Goal: Transaction & Acquisition: Purchase product/service

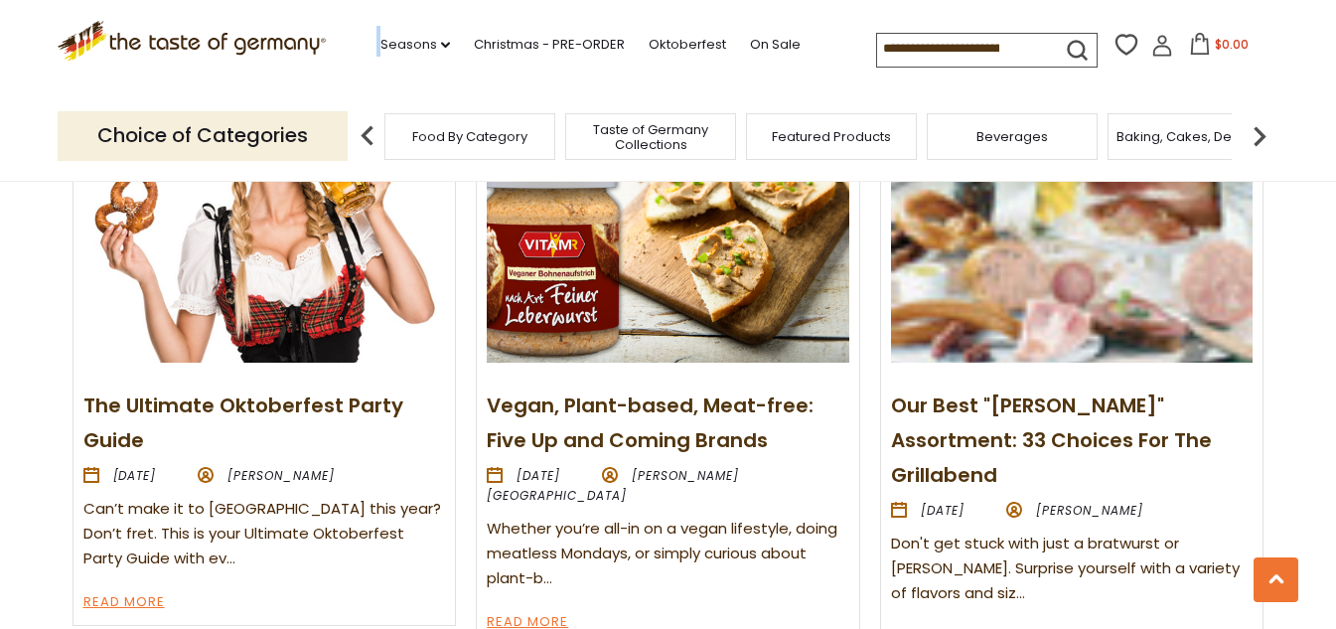
scroll to position [2260, 0]
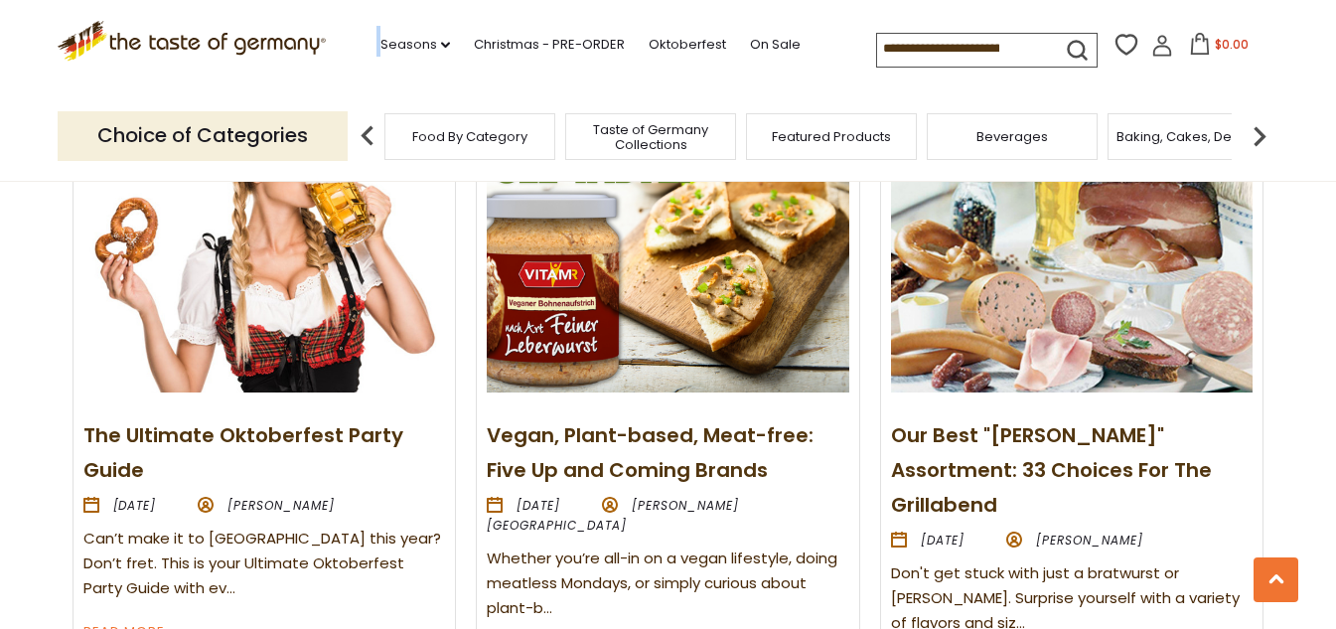
click at [989, 295] on img at bounding box center [1072, 256] width 362 height 271
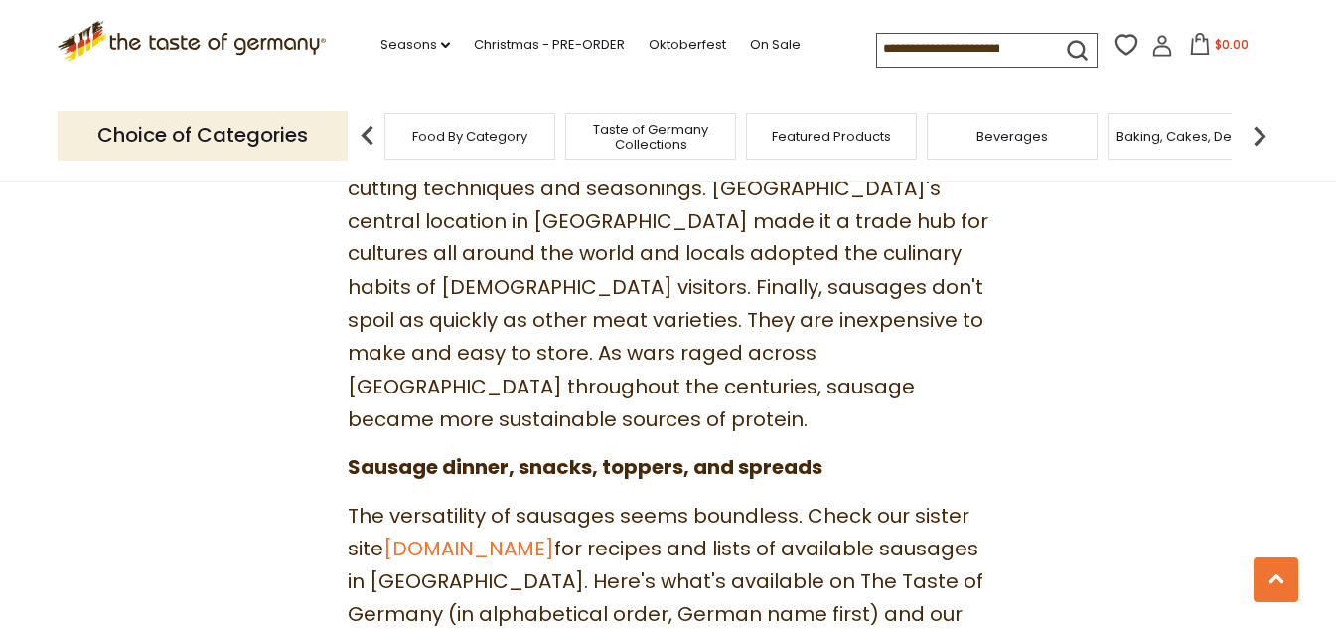
scroll to position [1788, 0]
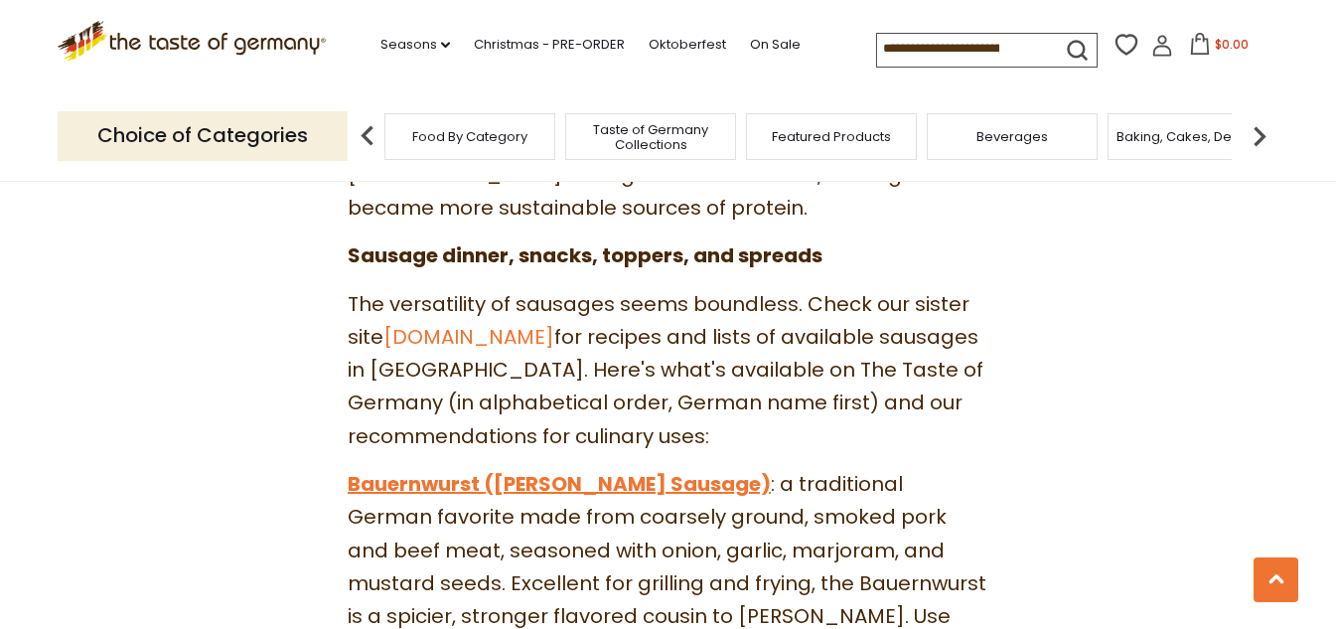
click at [466, 470] on link "Bauernwurst (Farmer's Sausage)" at bounding box center [559, 484] width 423 height 28
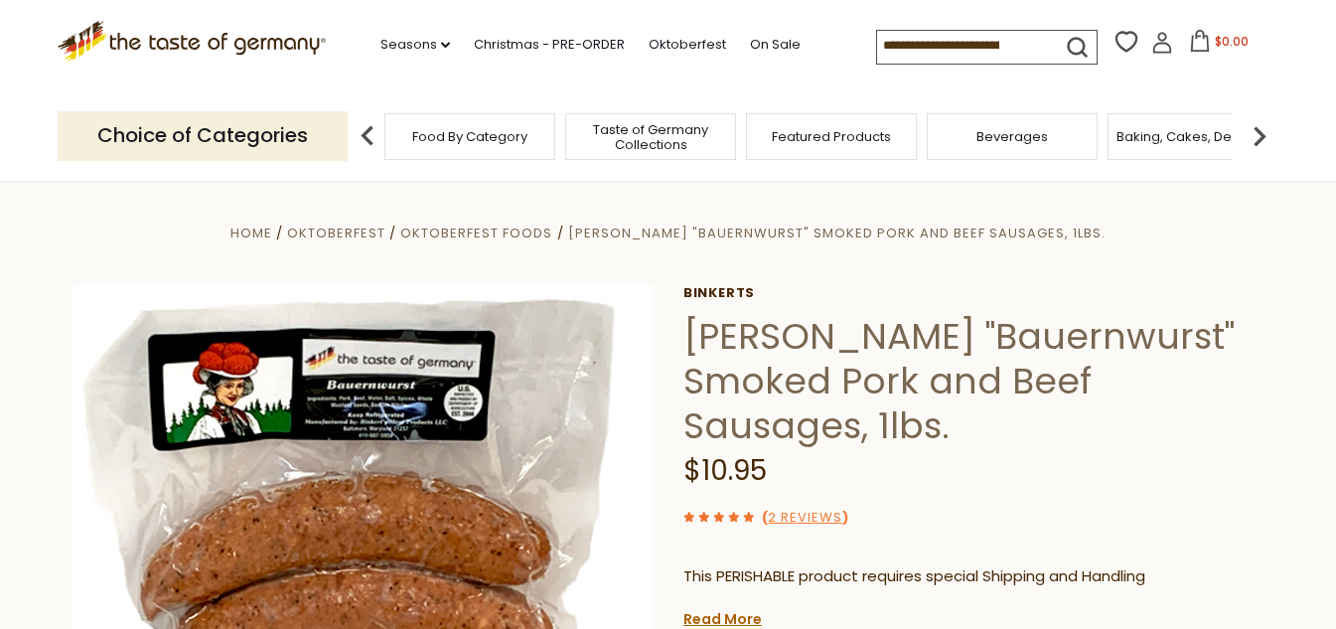
click at [655, 150] on span "Taste of Germany Collections" at bounding box center [650, 137] width 159 height 30
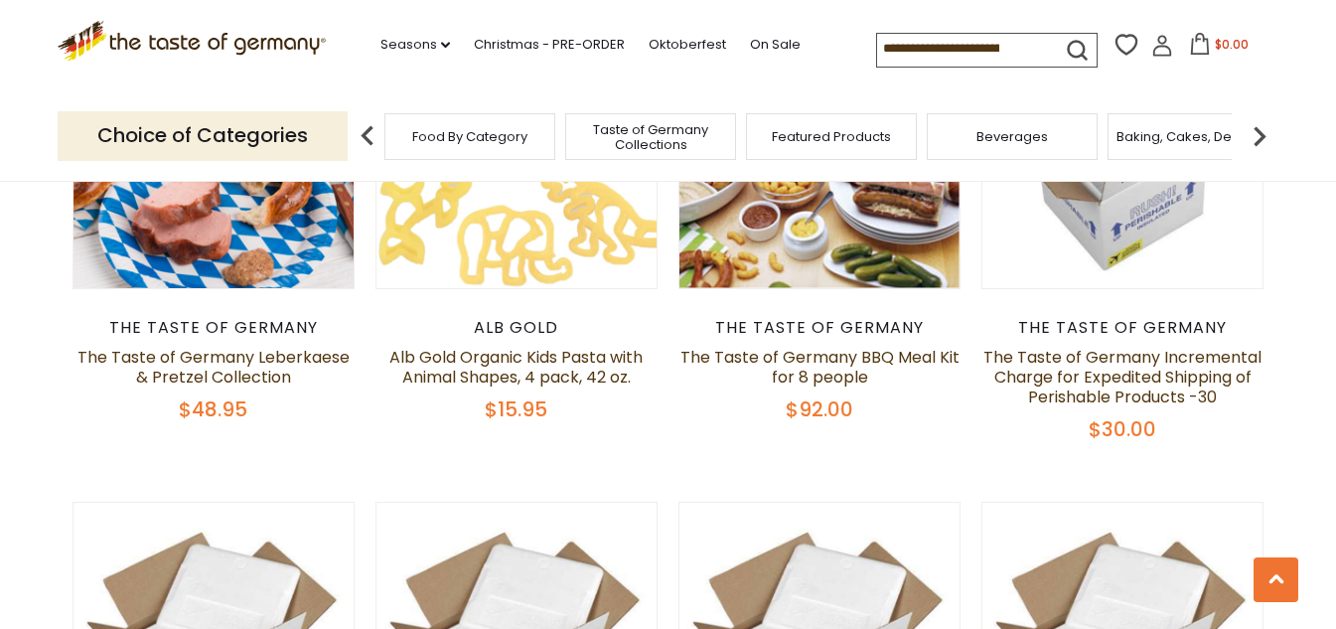
scroll to position [1293, 0]
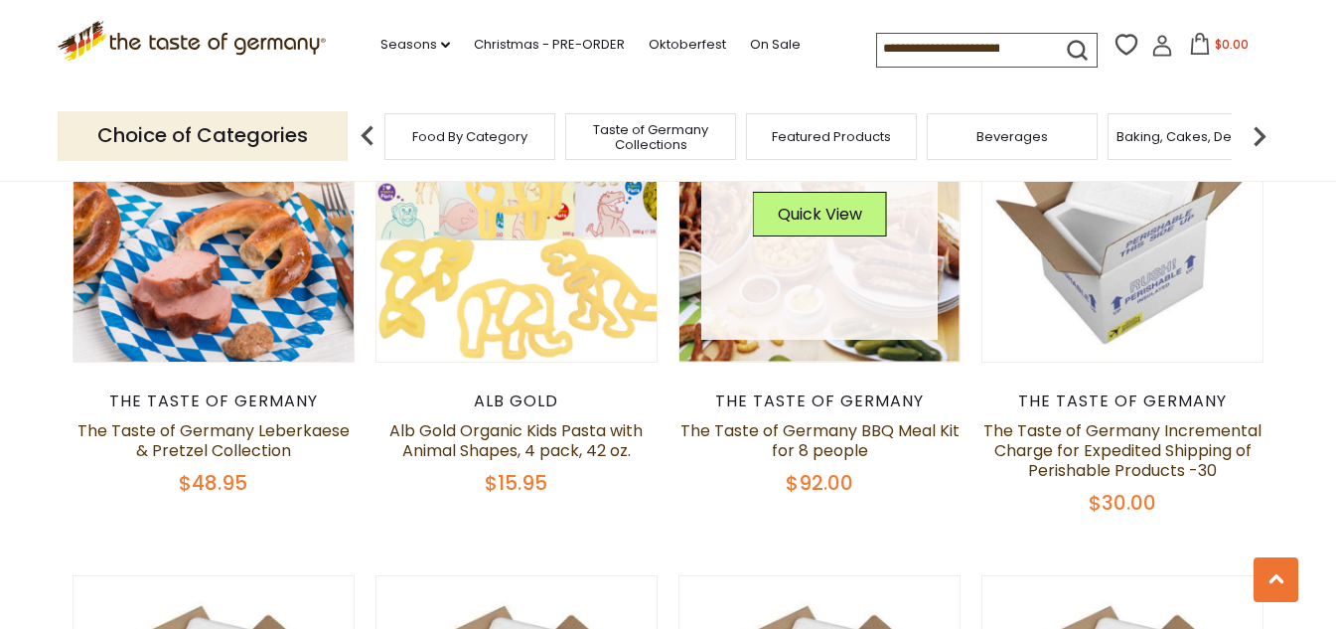
click at [793, 305] on link at bounding box center [819, 221] width 236 height 236
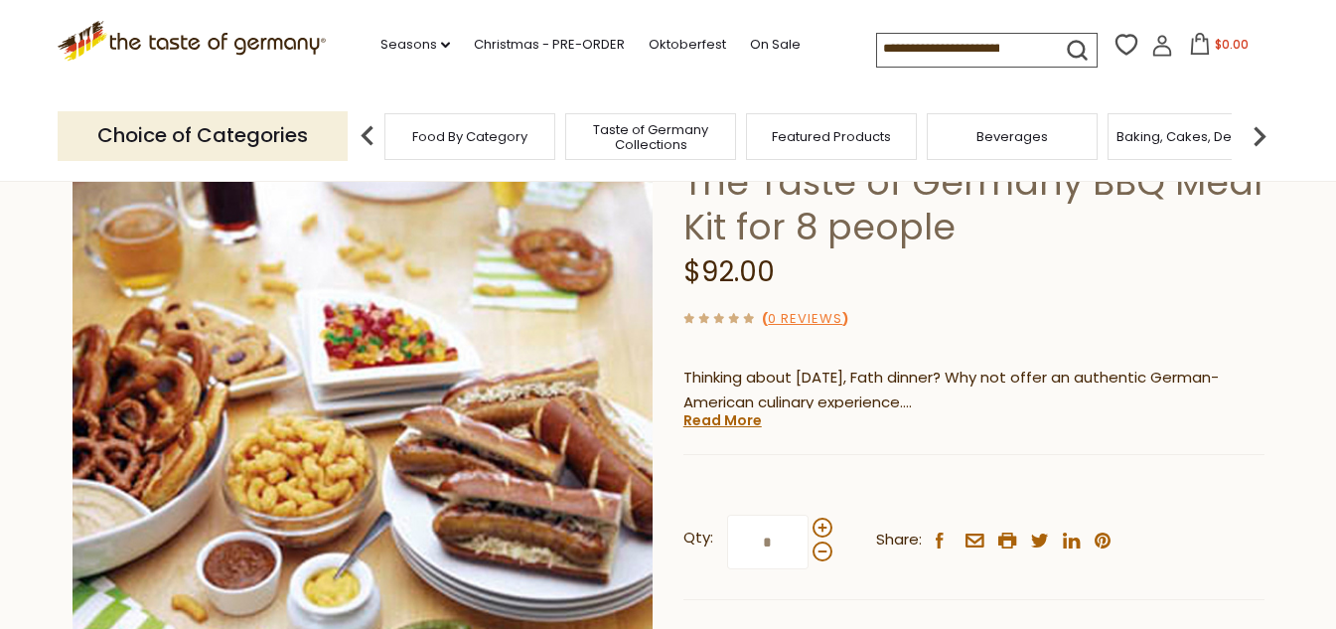
scroll to position [199, 0]
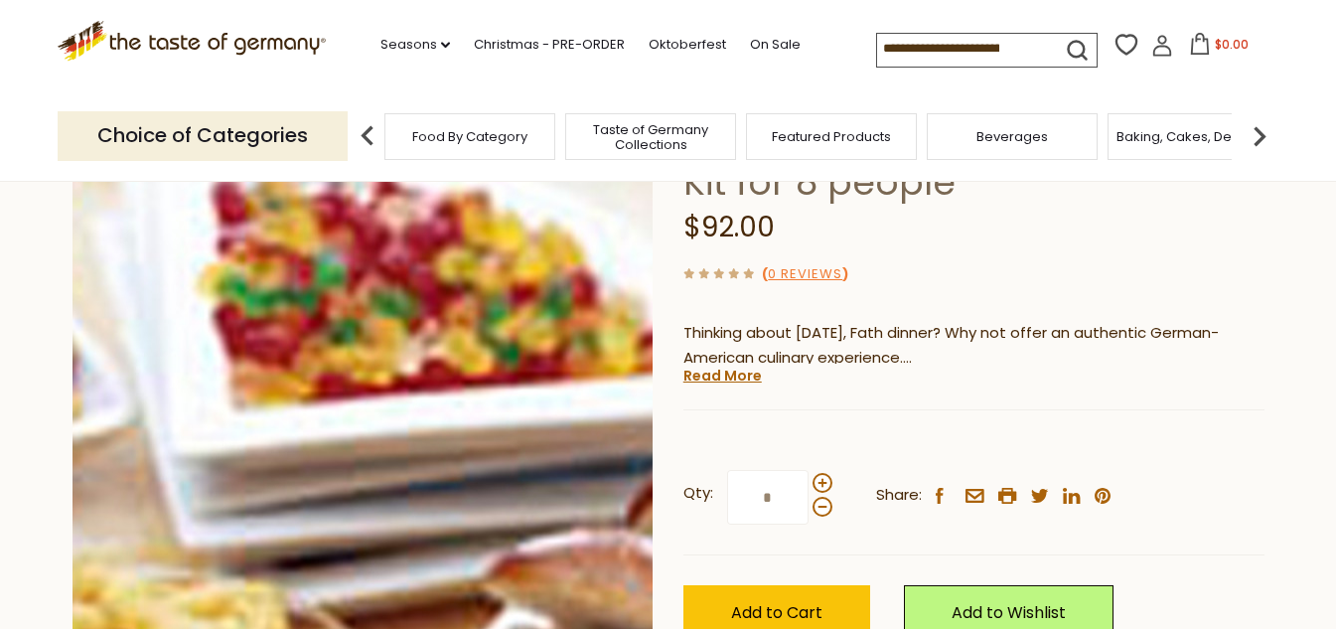
click at [368, 293] on img at bounding box center [363, 376] width 581 height 581
click at [368, 293] on div at bounding box center [668, 314] width 1336 height 629
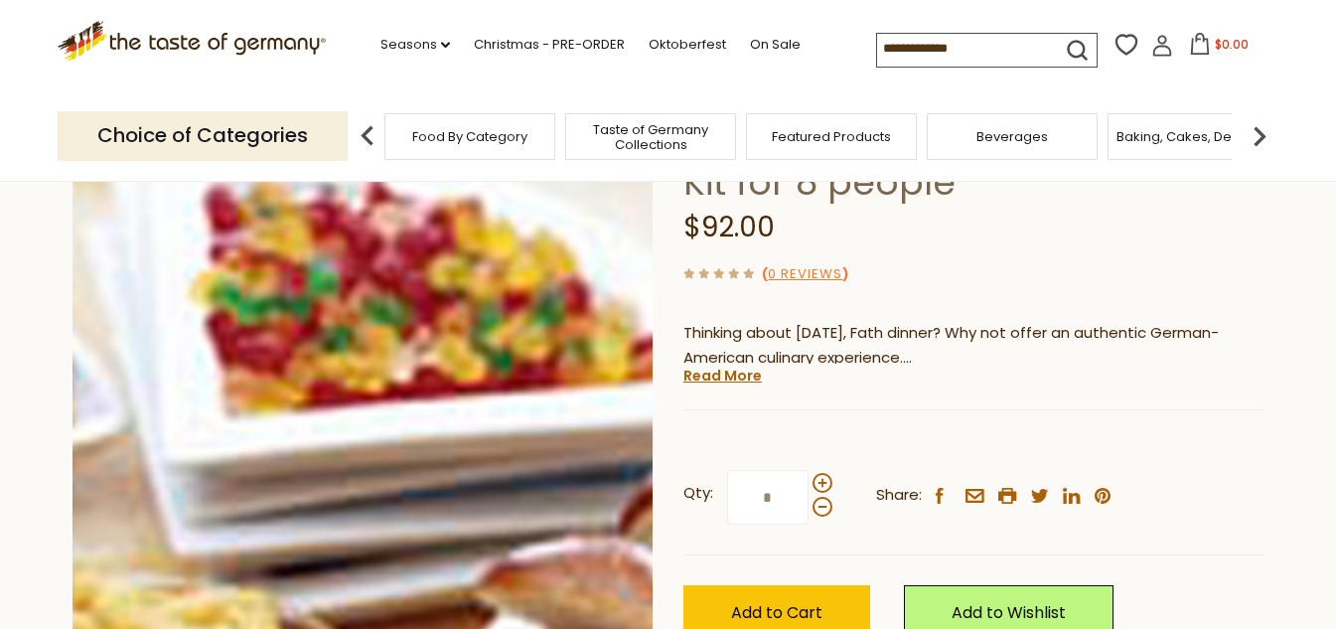
click at [371, 290] on img at bounding box center [363, 376] width 581 height 581
click at [0, 0] on div at bounding box center [0, 0] width 0 height 0
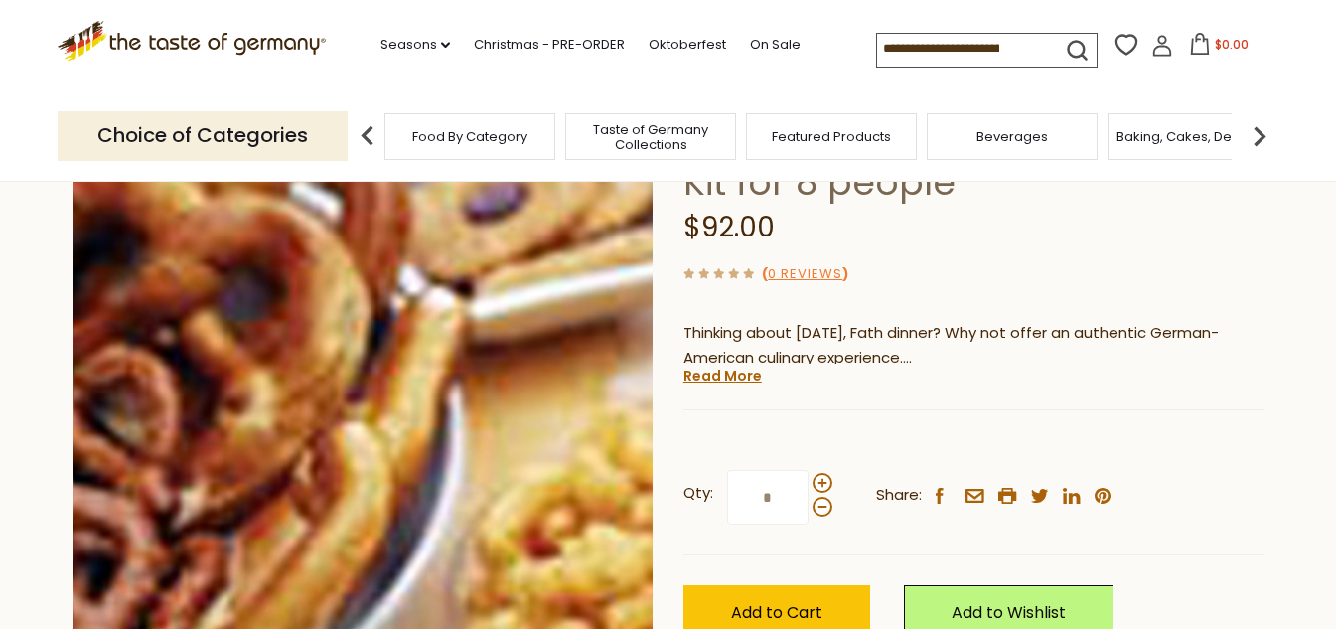
click at [129, 354] on img at bounding box center [363, 376] width 581 height 581
click at [0, 0] on div at bounding box center [0, 0] width 0 height 0
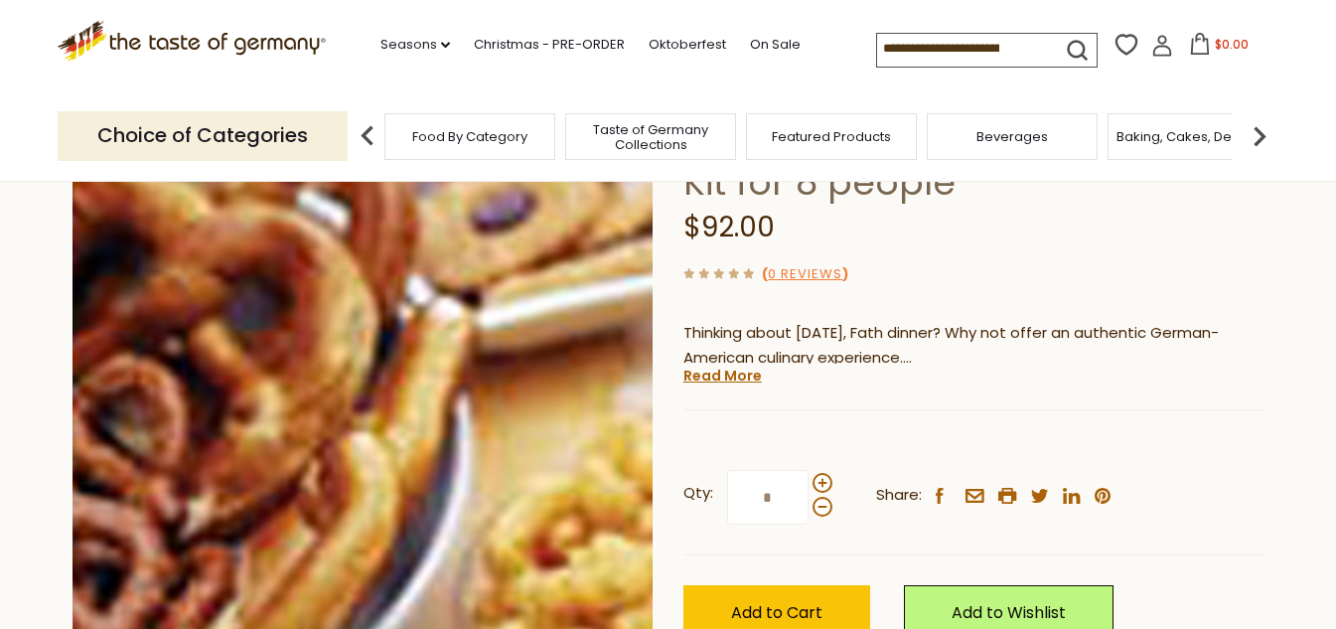
click at [129, 354] on div at bounding box center [668, 314] width 1336 height 629
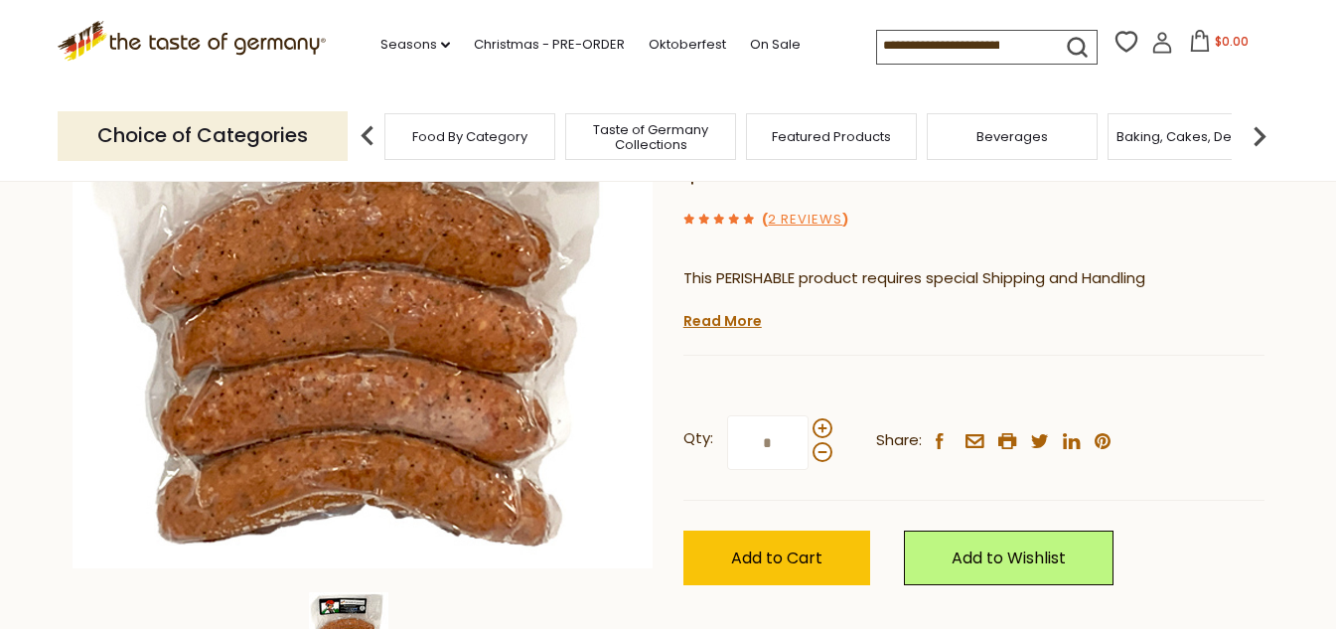
click at [656, 141] on span "Taste of Germany Collections" at bounding box center [650, 137] width 159 height 30
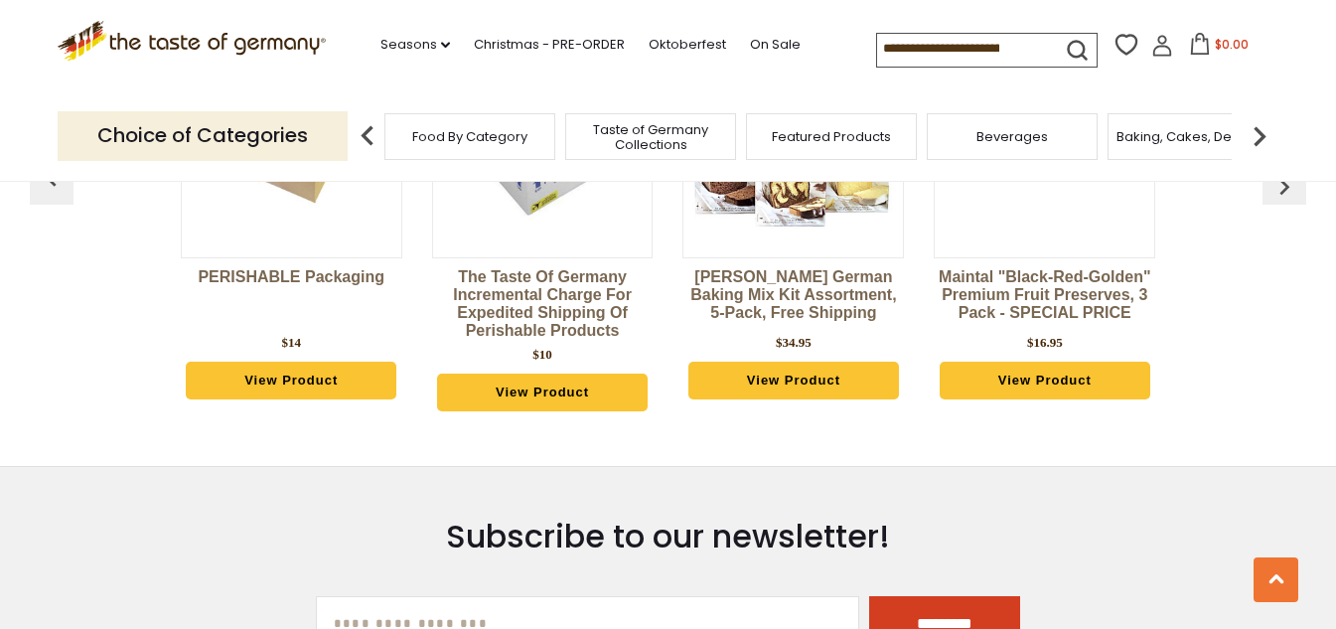
scroll to position [5067, 0]
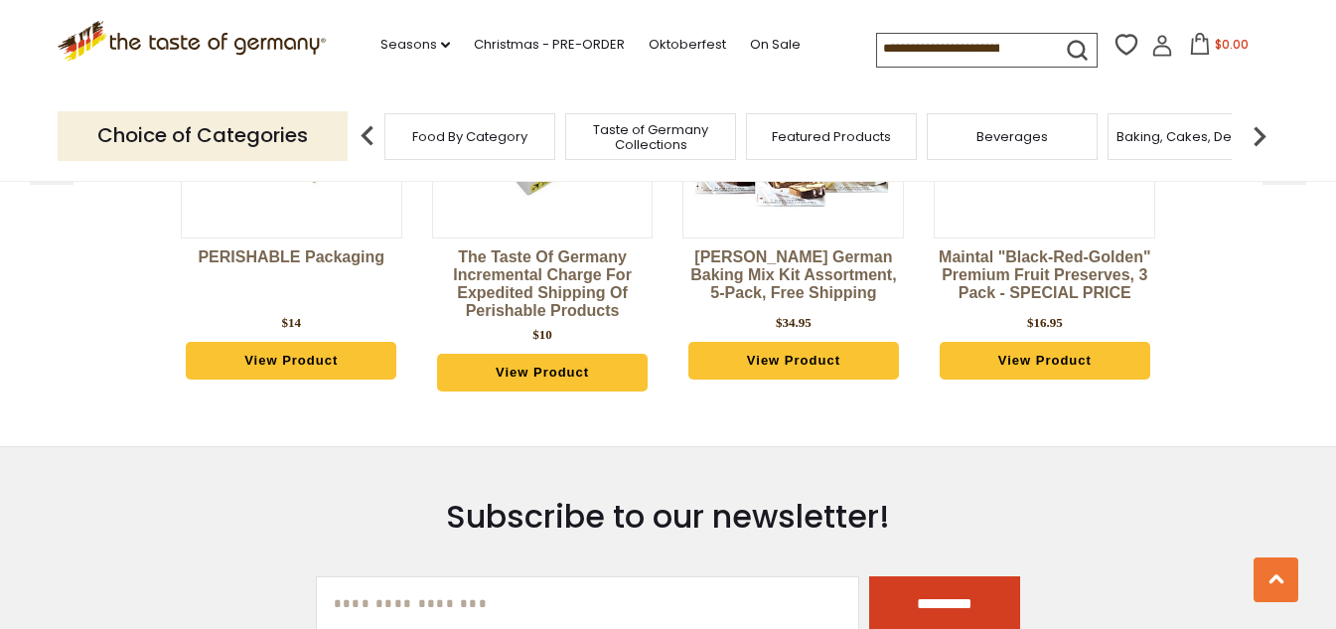
click at [806, 342] on link "View Product" at bounding box center [794, 361] width 211 height 38
click at [1017, 157] on div "Beverages" at bounding box center [1012, 136] width 171 height 47
click at [1016, 157] on div "Beverages" at bounding box center [1012, 136] width 171 height 47
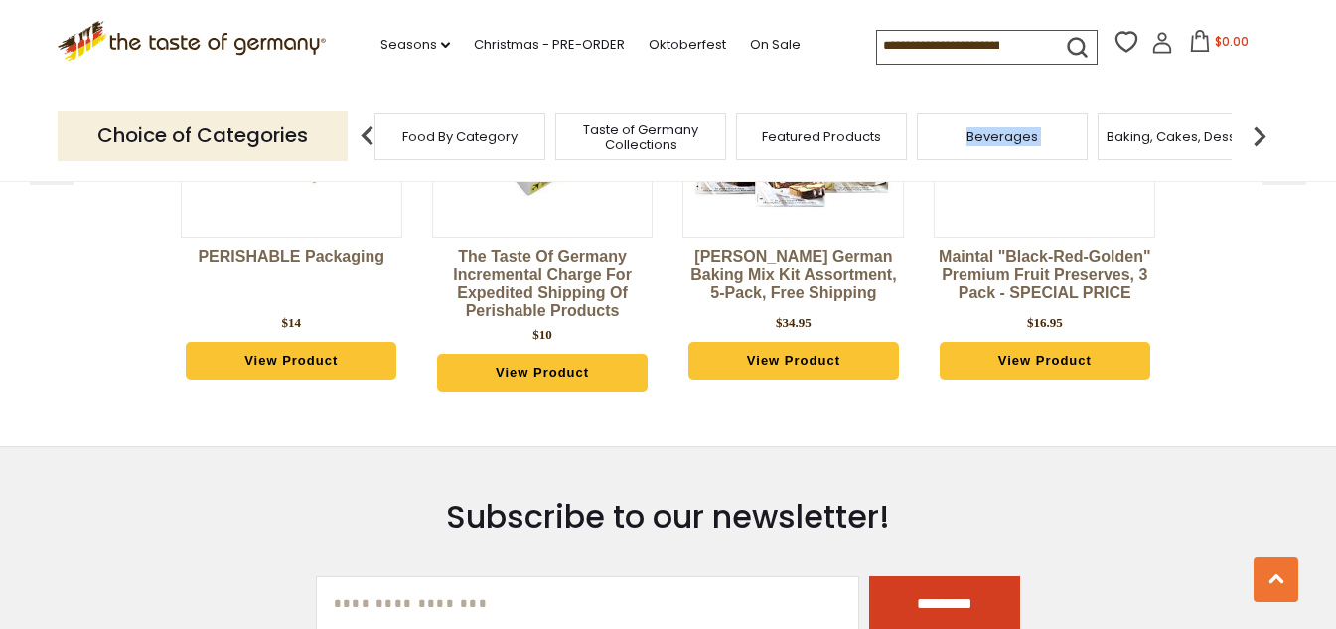
click at [1011, 154] on div "Beverages" at bounding box center [1002, 136] width 171 height 47
click at [1050, 75] on div ".st0{fill:#EDD300;} .st1{fill:#D33E21;} .st0{fill:#EDD300;} .st1{fill:#D33E21;}…" at bounding box center [669, 45] width 1222 height 91
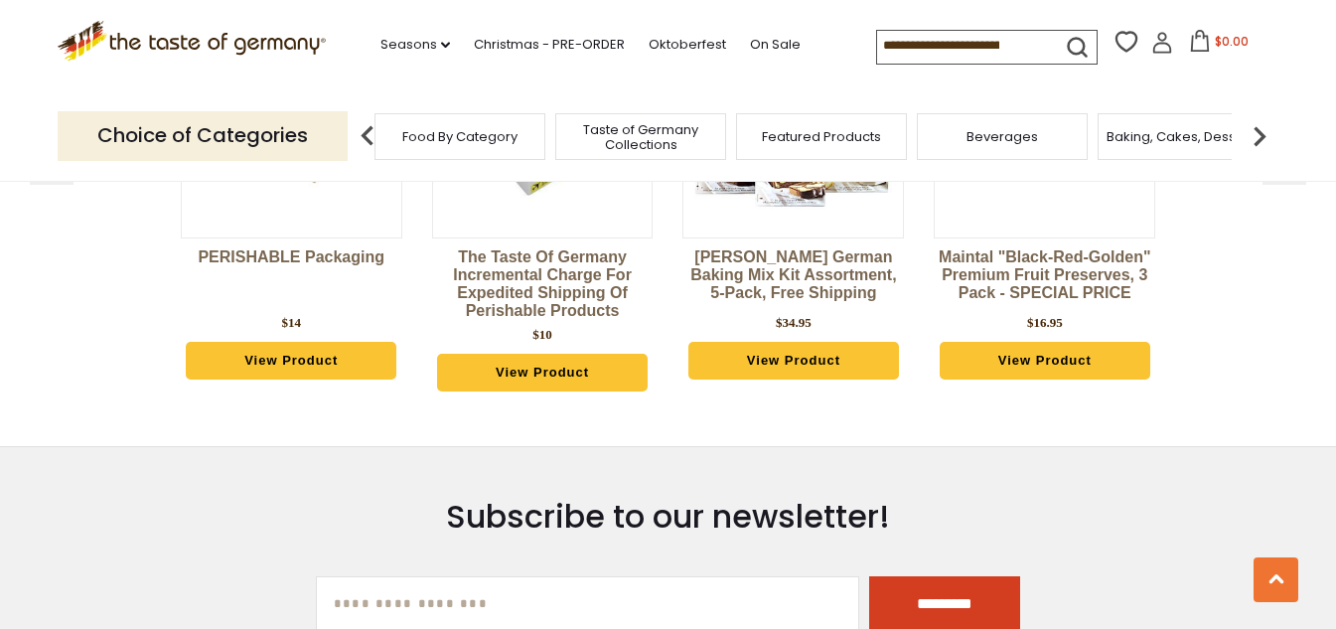
click at [1047, 129] on div "Beverages" at bounding box center [1002, 136] width 171 height 47
click at [1053, 153] on div "Beverages" at bounding box center [1002, 136] width 171 height 47
click at [1057, 151] on div "Beverages" at bounding box center [1002, 136] width 171 height 47
click at [1042, 93] on div "Choice of Categories Food By Category Taste of Germany Collections Featured Pro…" at bounding box center [669, 135] width 1222 height 88
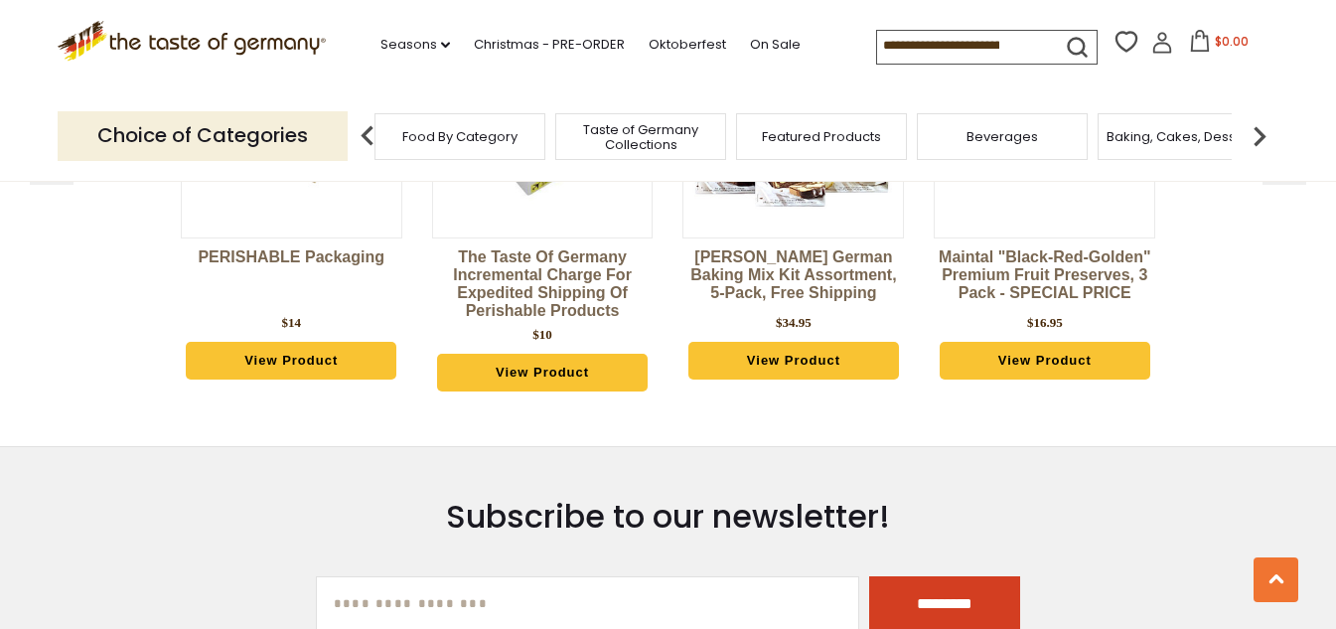
click at [1042, 93] on div "Choice of Categories Food By Category Taste of Germany Collections Featured Pro…" at bounding box center [669, 135] width 1222 height 88
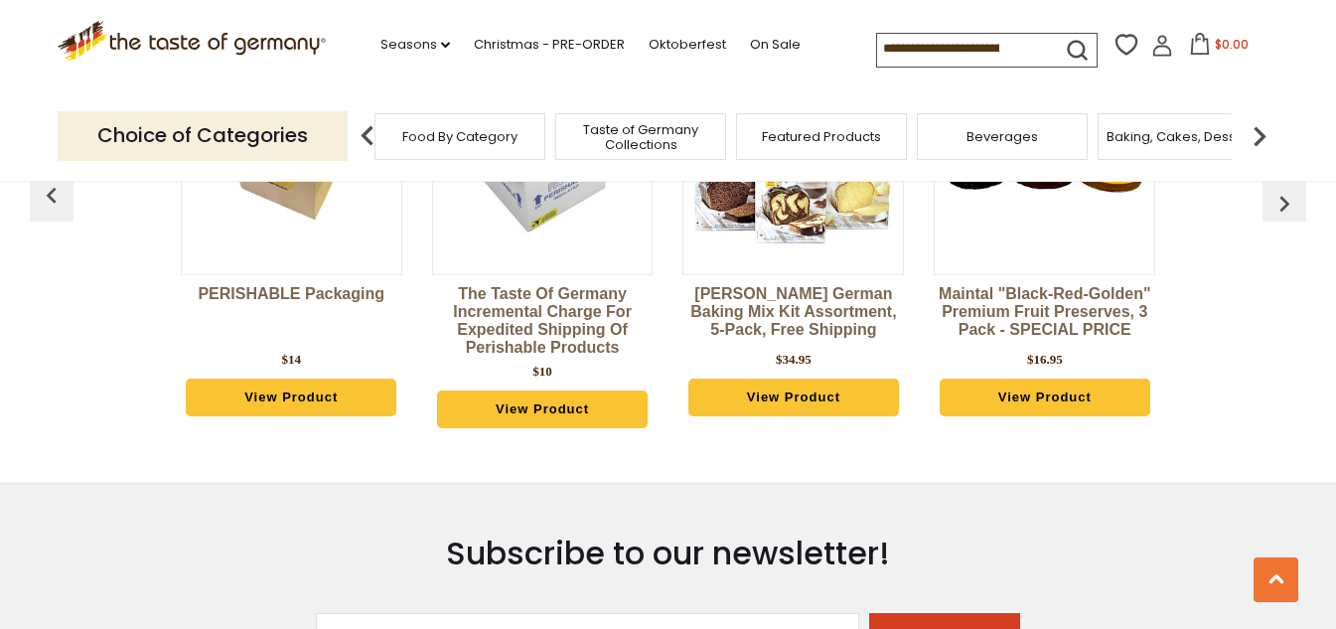
scroll to position [4968, 0]
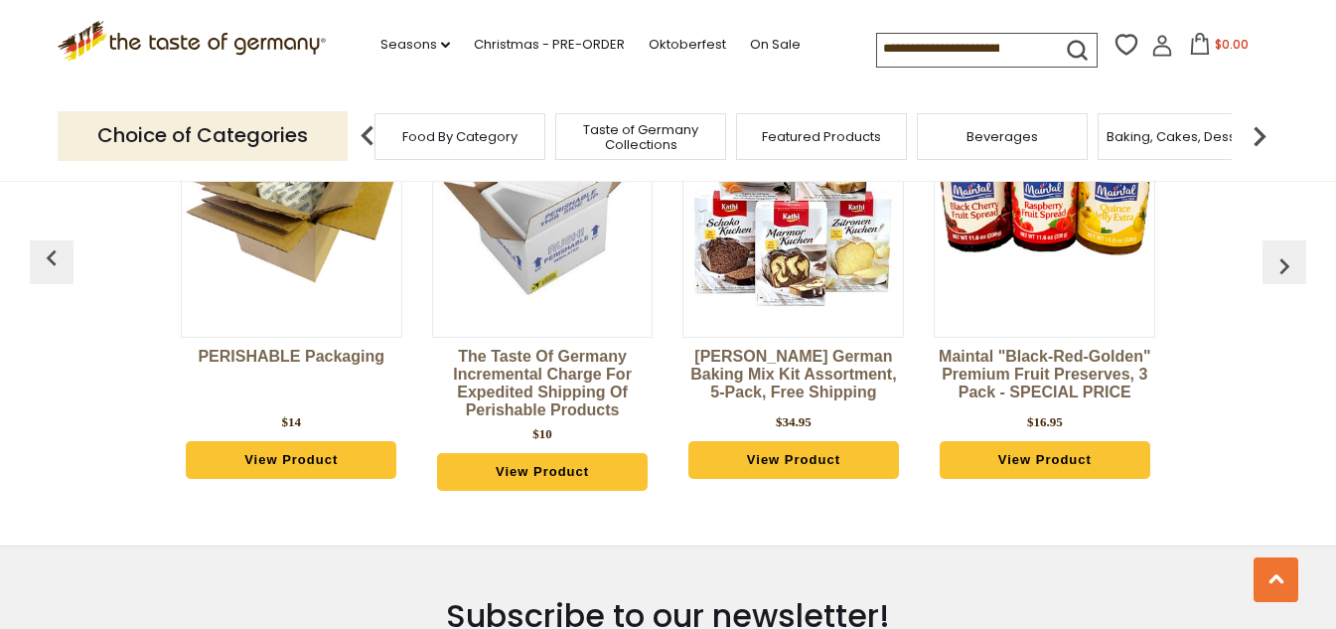
click at [1265, 128] on img at bounding box center [1260, 136] width 40 height 40
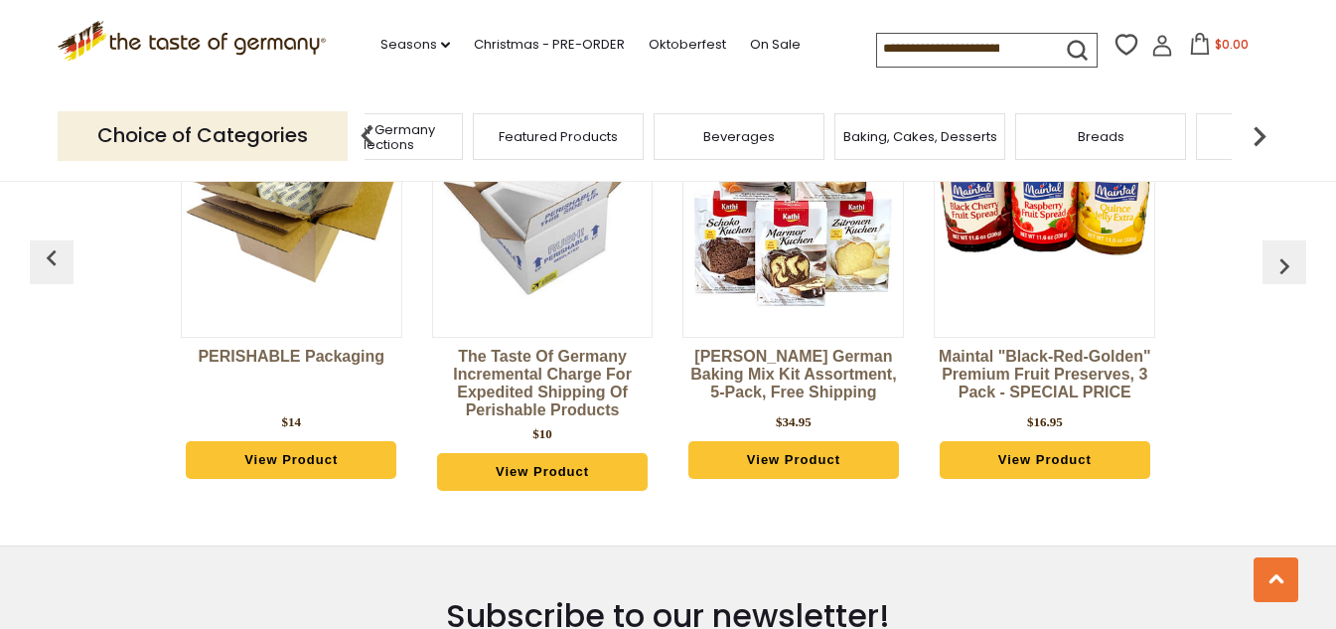
click at [750, 144] on span "Beverages" at bounding box center [739, 136] width 72 height 15
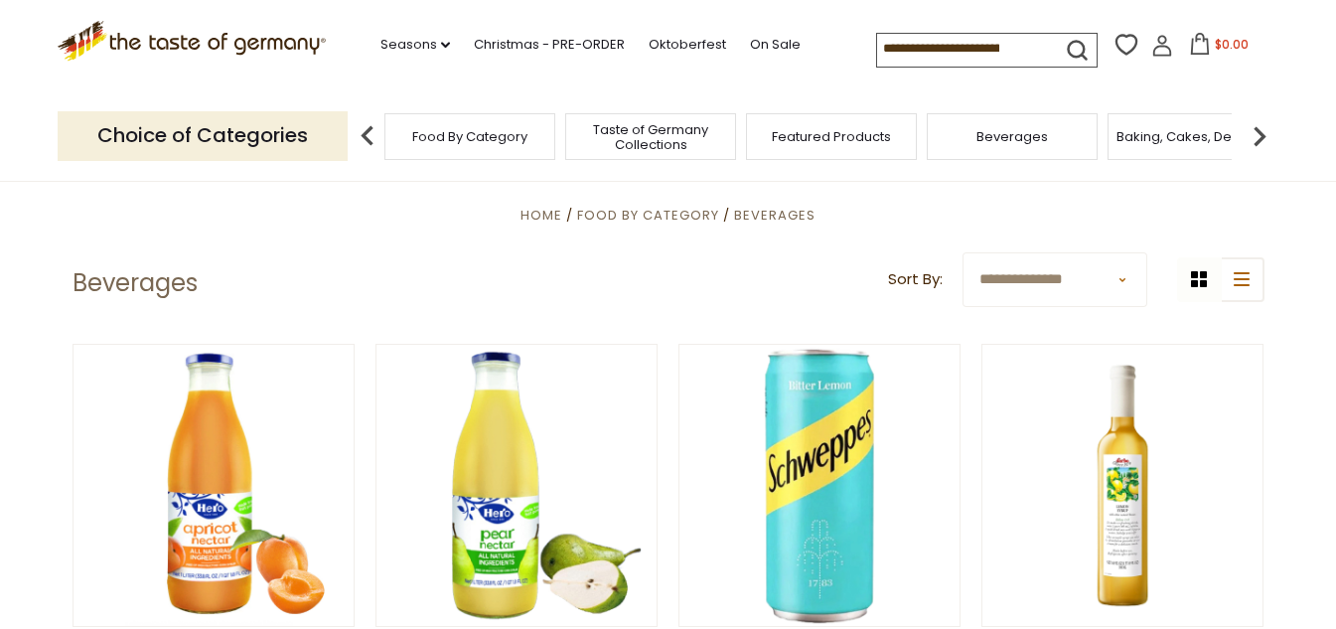
scroll to position [298, 0]
